Goal: Task Accomplishment & Management: Manage account settings

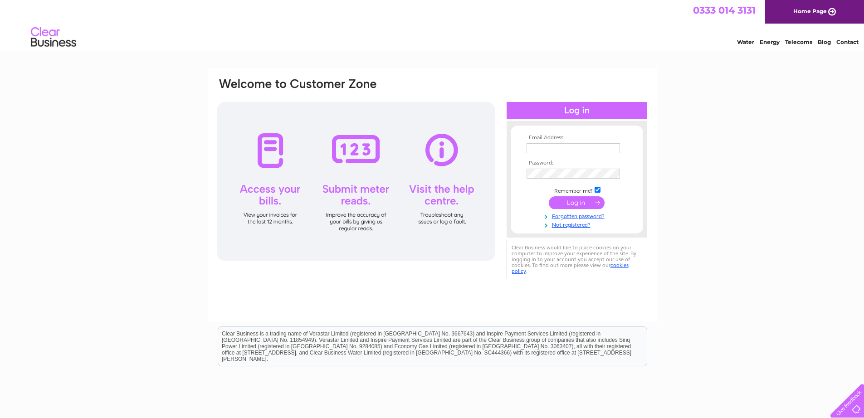
type input "mairi@mcnicols.com"
click at [580, 202] on input "submit" at bounding box center [577, 202] width 56 height 13
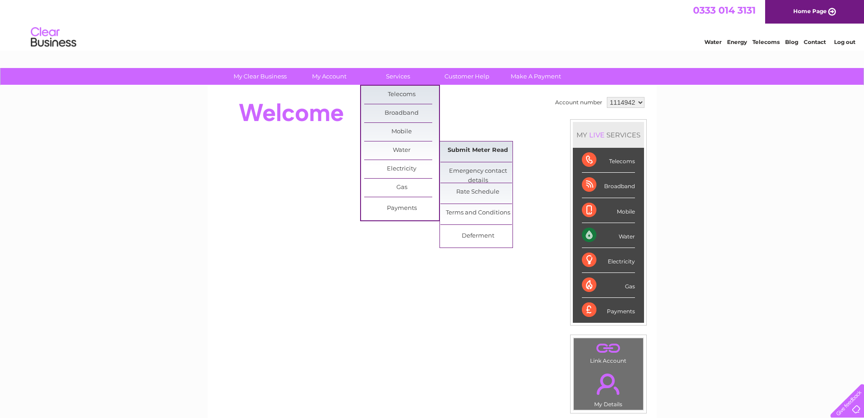
click at [462, 148] on link "Submit Meter Read" at bounding box center [477, 151] width 75 height 18
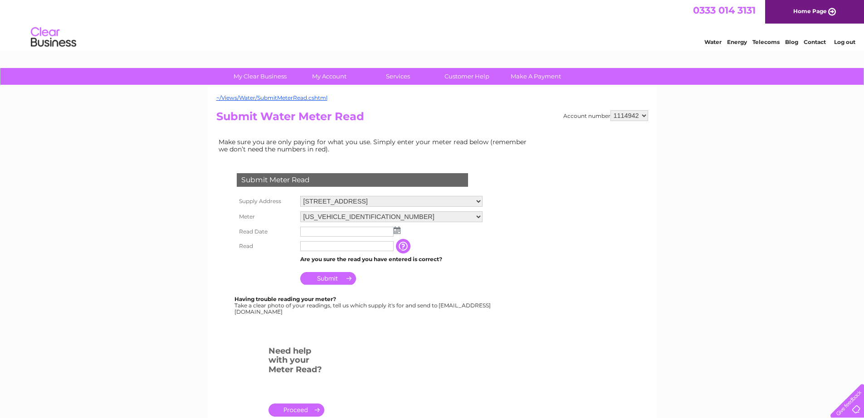
click at [400, 230] on img at bounding box center [397, 230] width 7 height 7
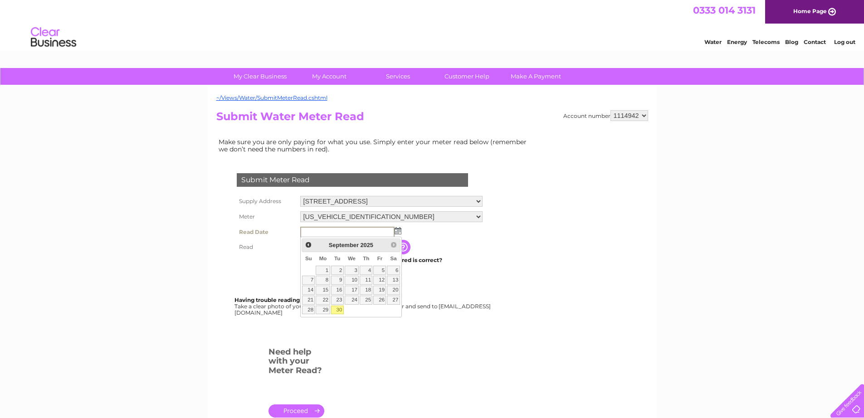
click at [340, 311] on link "30" at bounding box center [337, 310] width 13 height 9
type input "2025/09/30"
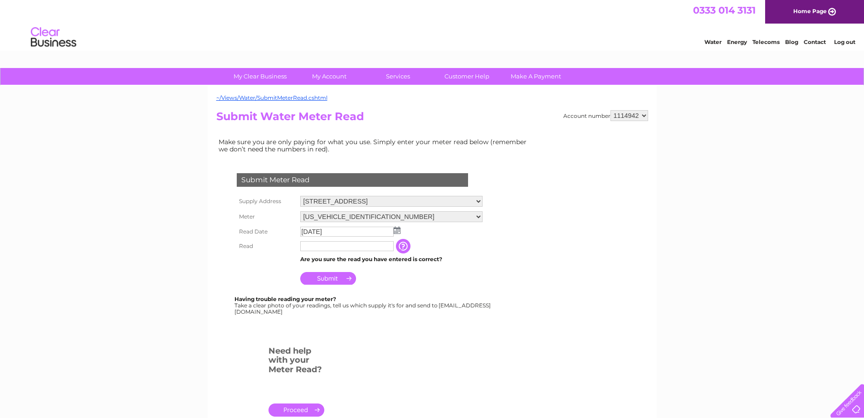
click at [319, 245] on input "text" at bounding box center [346, 246] width 93 height 10
type input "886"
click at [330, 279] on input "Submit" at bounding box center [328, 279] width 56 height 13
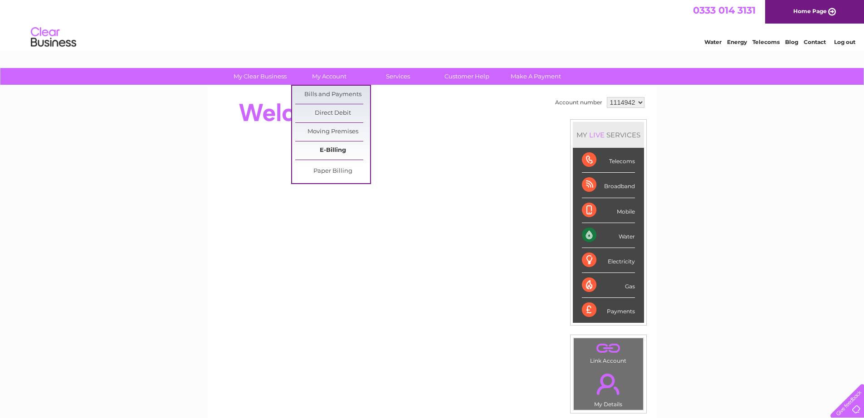
click at [332, 151] on link "E-Billing" at bounding box center [332, 151] width 75 height 18
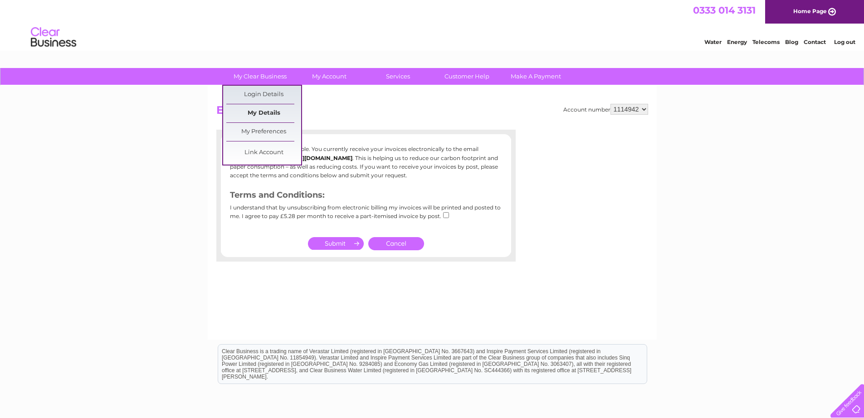
click at [267, 110] on link "My Details" at bounding box center [263, 113] width 75 height 18
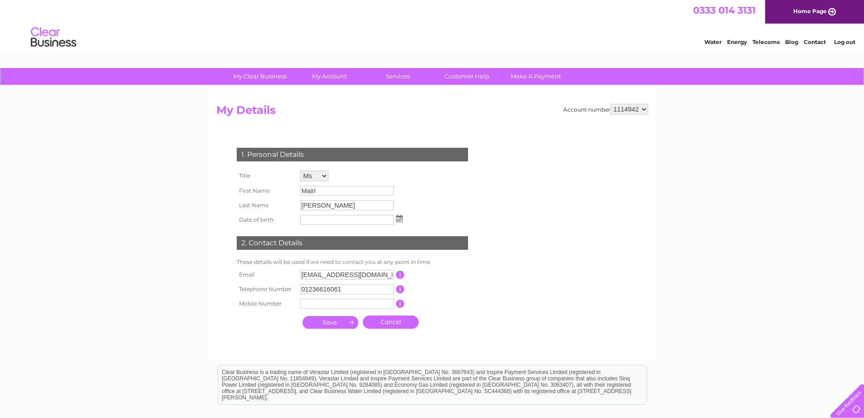
click at [323, 174] on select "Mr Mrs Ms Miss Dr Rev Prof Other" at bounding box center [314, 176] width 28 height 11
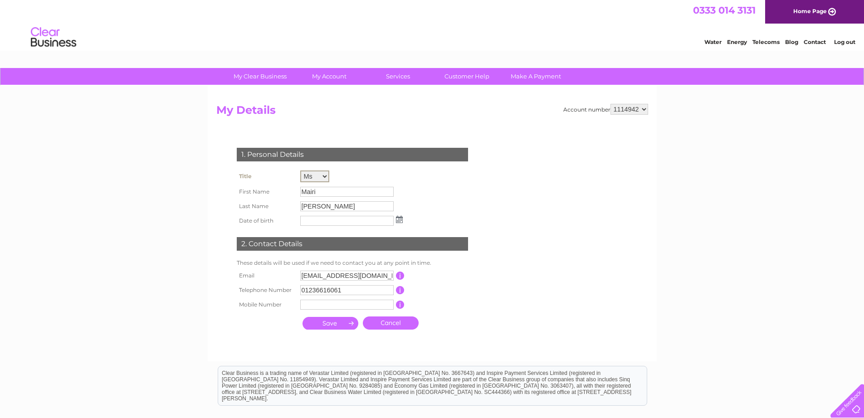
click at [300, 171] on select "Mr Mrs Ms Miss Dr Rev Prof Other" at bounding box center [314, 177] width 29 height 12
click at [321, 190] on input "Mairi" at bounding box center [346, 192] width 93 height 10
click at [319, 191] on input "Mairi" at bounding box center [347, 191] width 94 height 11
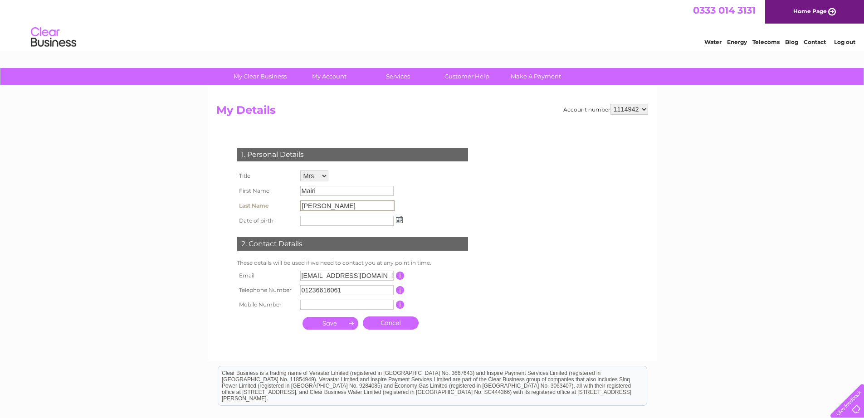
click at [327, 209] on input "Pearson" at bounding box center [347, 205] width 94 height 11
drag, startPoint x: 328, startPoint y: 205, endPoint x: 294, endPoint y: 201, distance: 34.2
click at [294, 201] on tr "Last Name Pearson" at bounding box center [319, 205] width 171 height 15
click at [325, 176] on select "Mr Mrs Ms Miss Dr Rev Prof Other" at bounding box center [314, 177] width 29 height 12
select select "Ms"
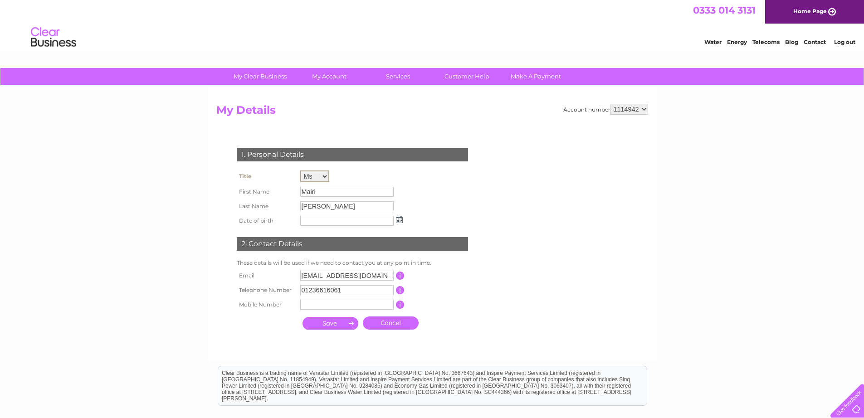
click at [300, 171] on select "Mr Mrs Ms Miss Dr Rev Prof Other" at bounding box center [314, 177] width 29 height 12
click at [380, 323] on link "Cancel" at bounding box center [391, 323] width 56 height 13
